Goal: Task Accomplishment & Management: Manage account settings

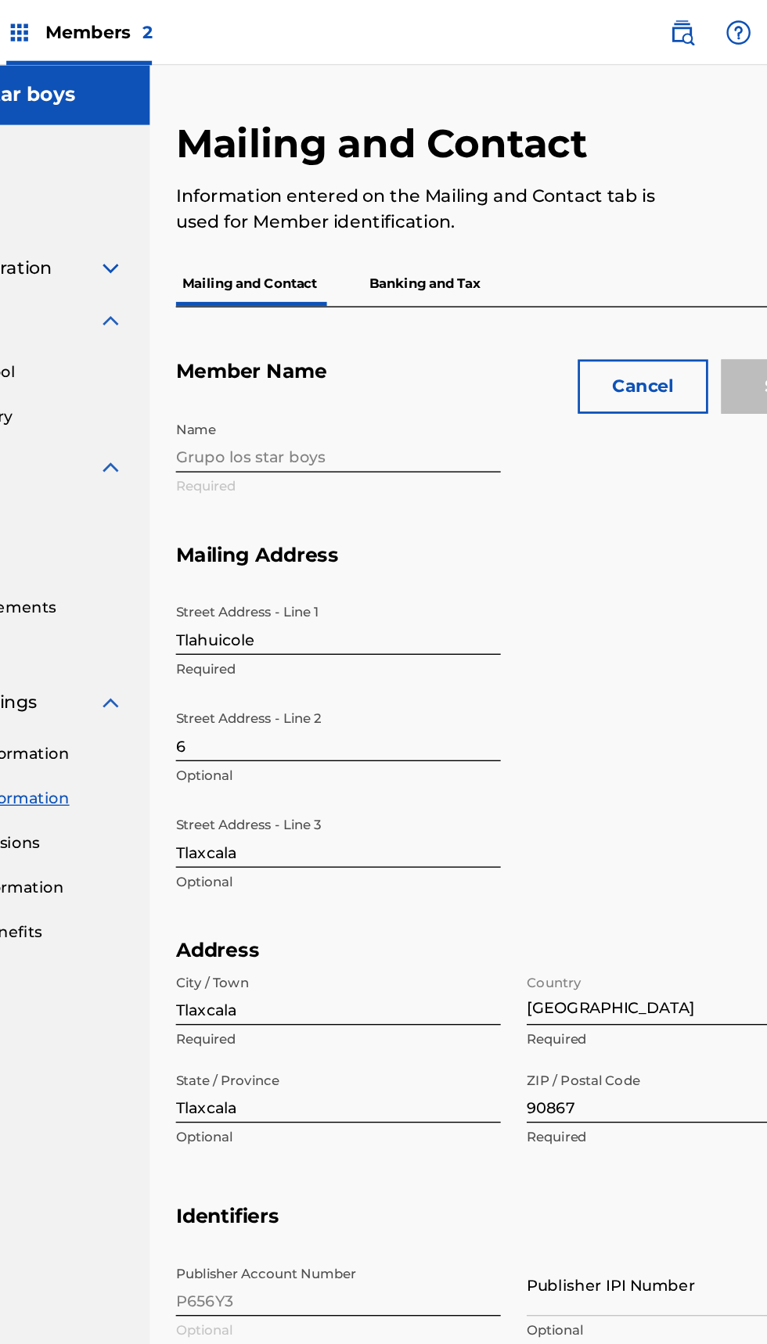
click at [377, 315] on div "Name Grupo los star boys Required" at bounding box center [504, 343] width 487 height 95
click at [379, 324] on div "Name Grupo los star boys Required" at bounding box center [504, 343] width 487 height 95
click at [381, 334] on div "Name Grupo los star boys Required" at bounding box center [504, 343] width 487 height 95
click at [386, 328] on div "Name Grupo los star boys Required" at bounding box center [504, 343] width 487 height 95
click at [389, 312] on div "Name Grupo los star boys Required" at bounding box center [504, 343] width 487 height 95
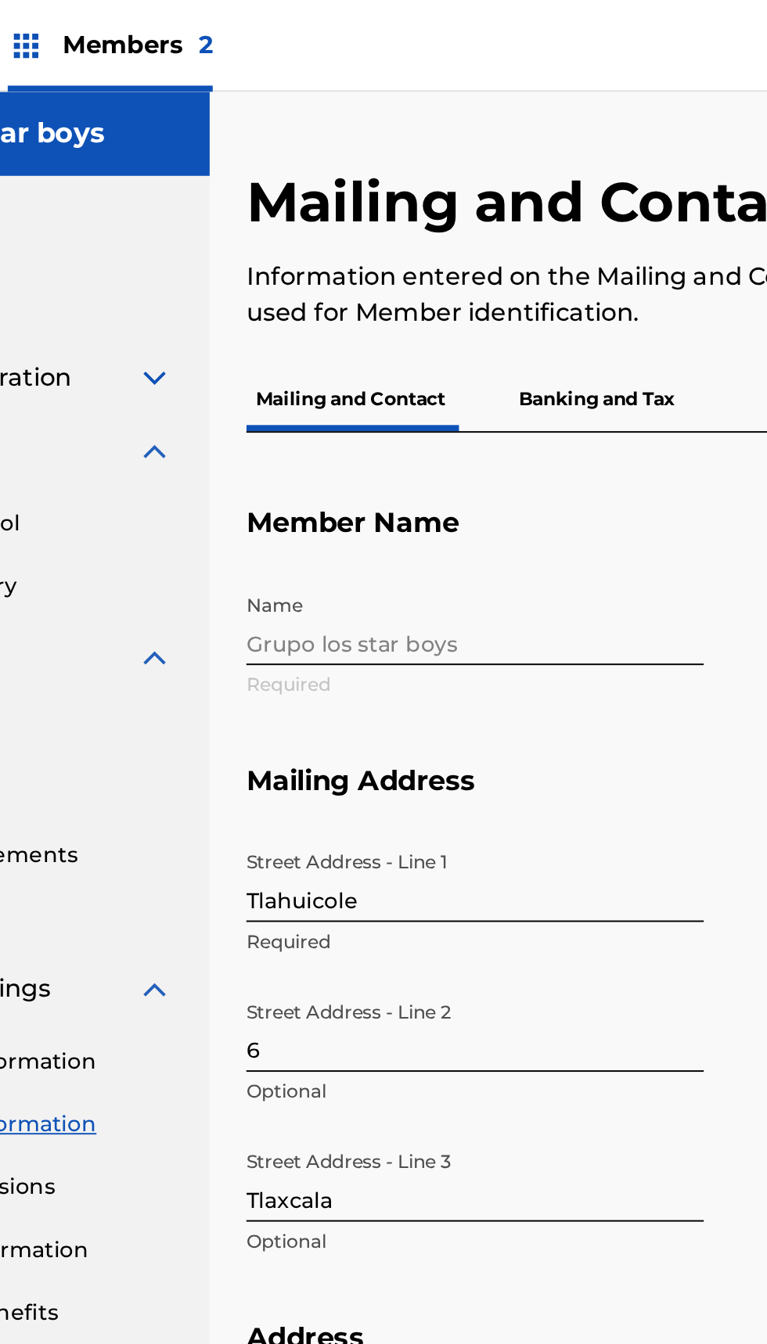
click at [372, 322] on div "Name Grupo los star boys Required" at bounding box center [504, 343] width 487 height 95
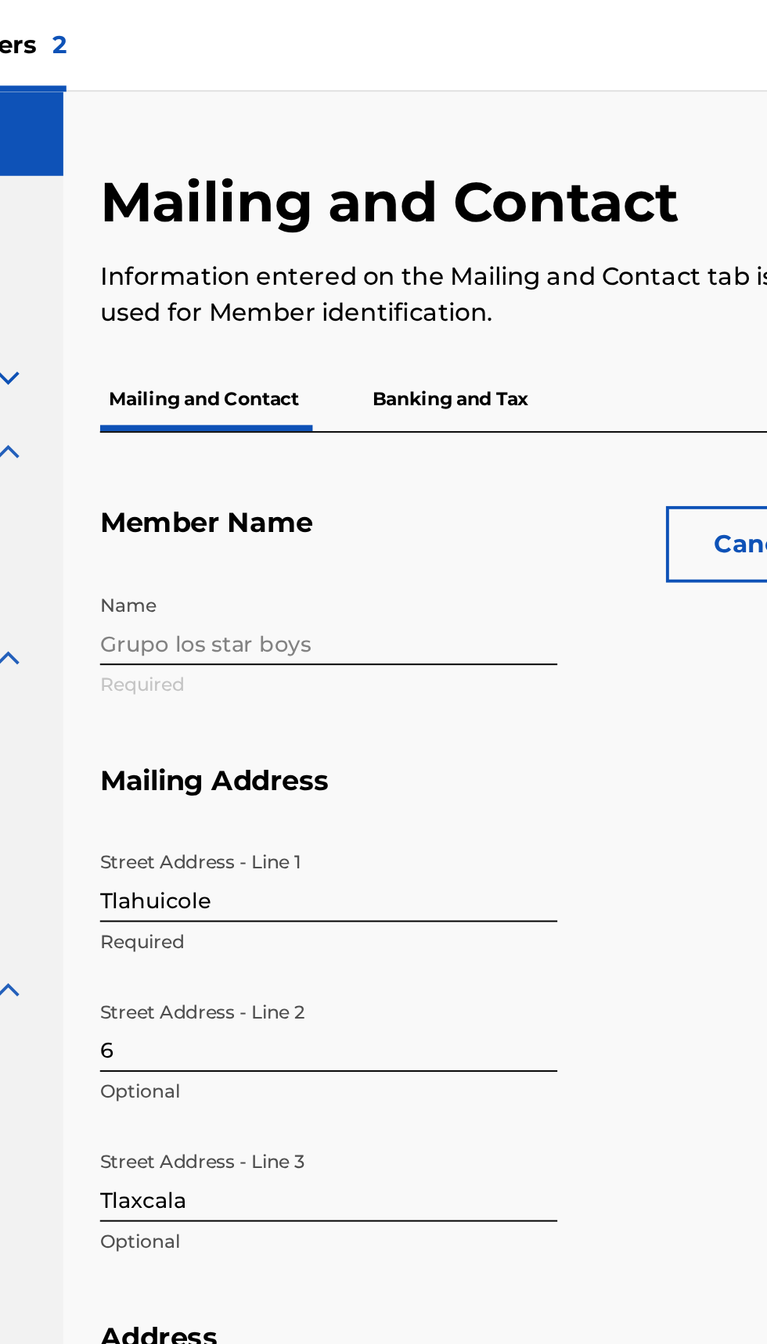
click at [439, 330] on div "Name Grupo los star boys Required" at bounding box center [504, 343] width 487 height 95
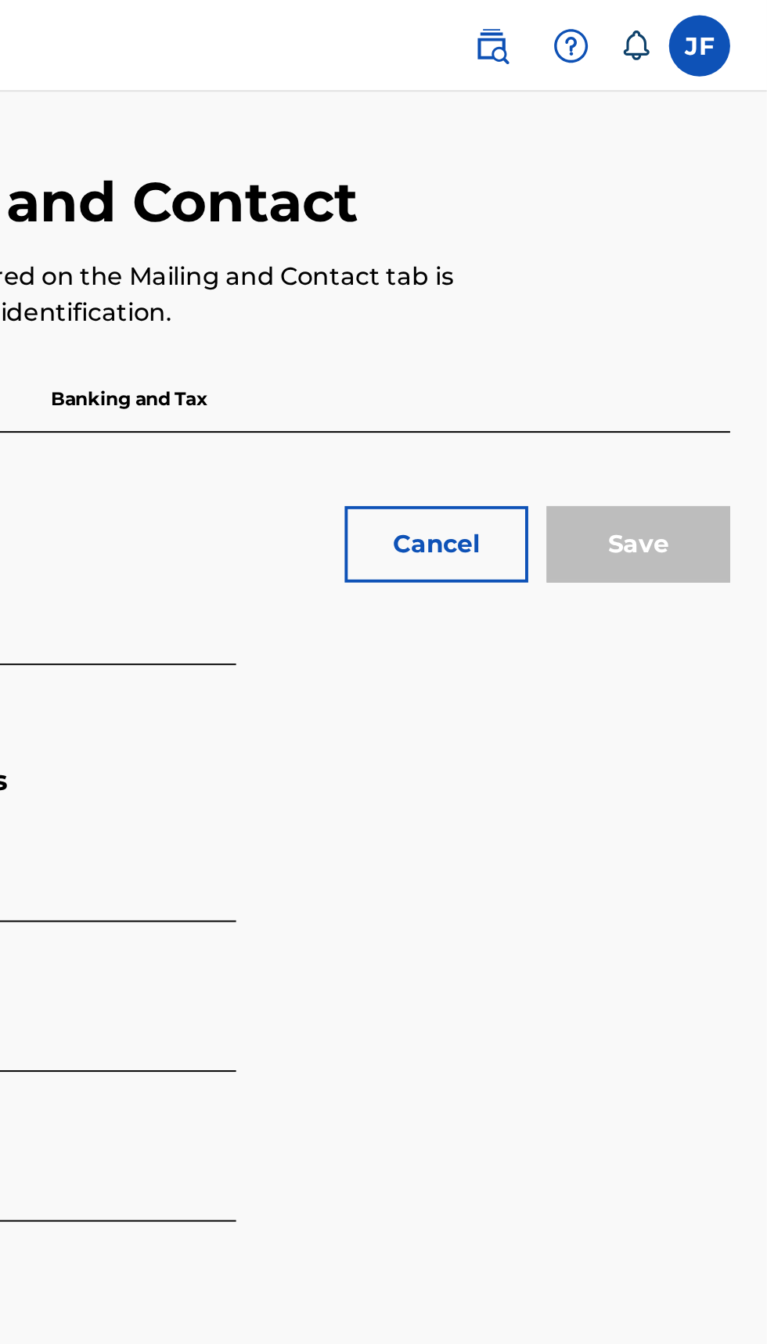
click at [737, 282] on div "Save" at bounding box center [701, 278] width 94 height 39
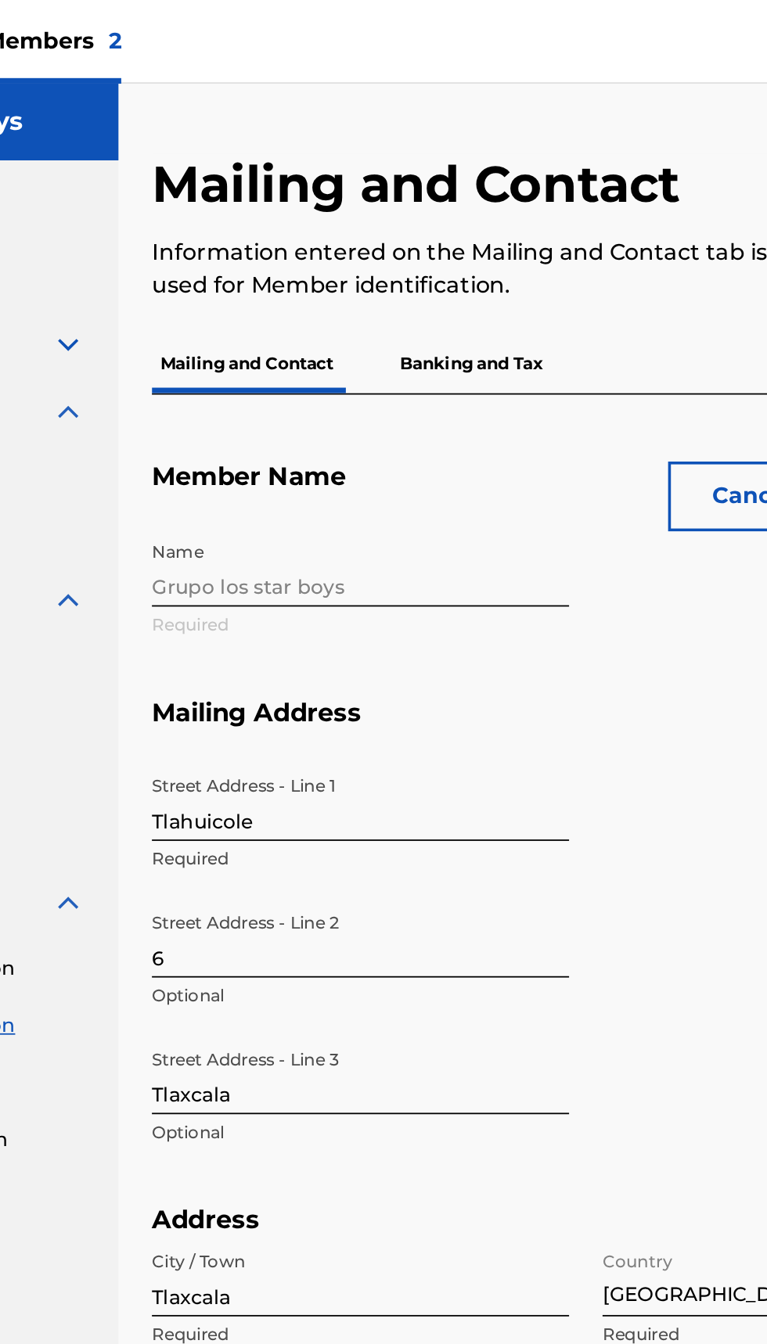
click at [387, 323] on div "Name Grupo los star boys Required" at bounding box center [504, 343] width 487 height 95
